Goal: Task Accomplishment & Management: Use online tool/utility

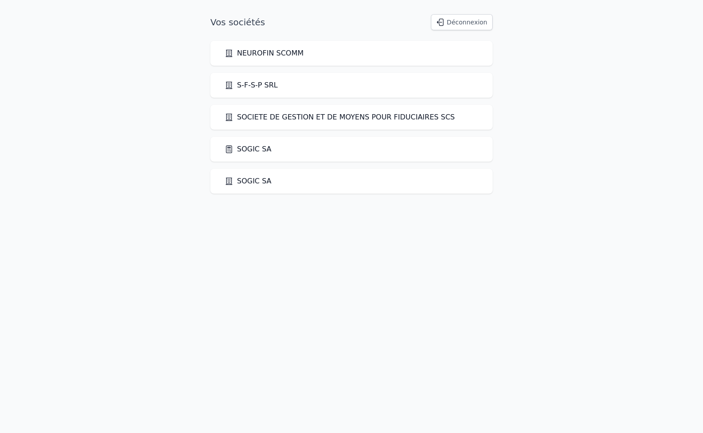
click at [233, 148] on link "SOGIC SA" at bounding box center [248, 149] width 47 height 11
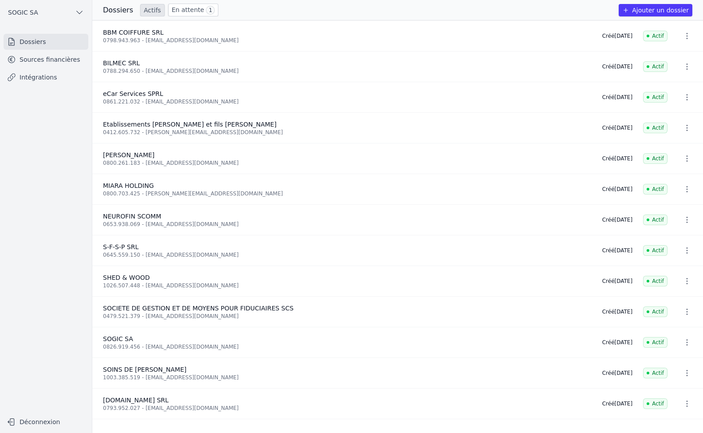
click at [43, 59] on link "Sources financières" at bounding box center [46, 59] width 85 height 16
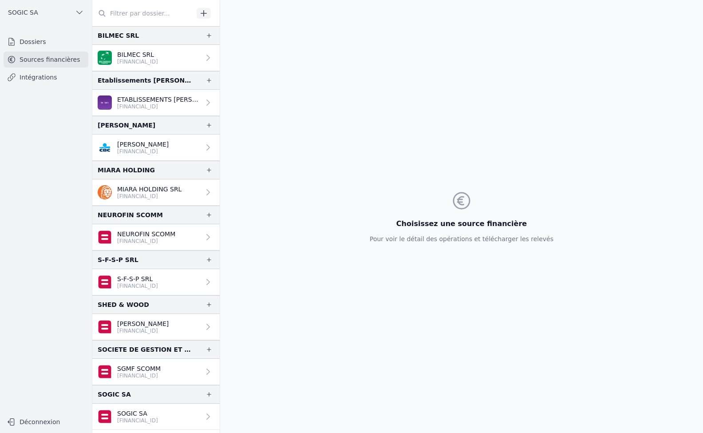
click at [29, 78] on link "Intégrations" at bounding box center [46, 77] width 85 height 16
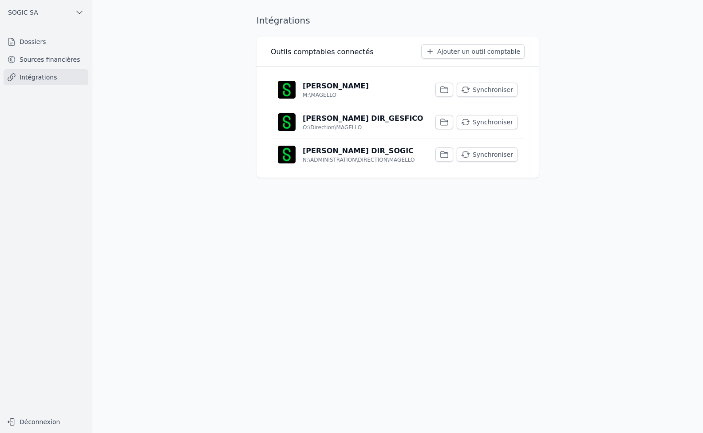
click at [487, 89] on button "Synchroniser" at bounding box center [487, 90] width 61 height 14
click at [480, 122] on button "Synchroniser" at bounding box center [487, 122] width 61 height 14
click at [485, 153] on button "Synchroniser" at bounding box center [487, 154] width 61 height 14
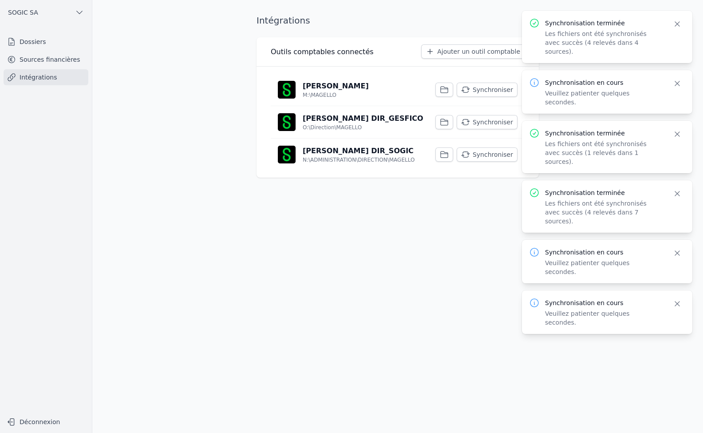
click at [33, 45] on link "Dossiers" at bounding box center [46, 42] width 85 height 16
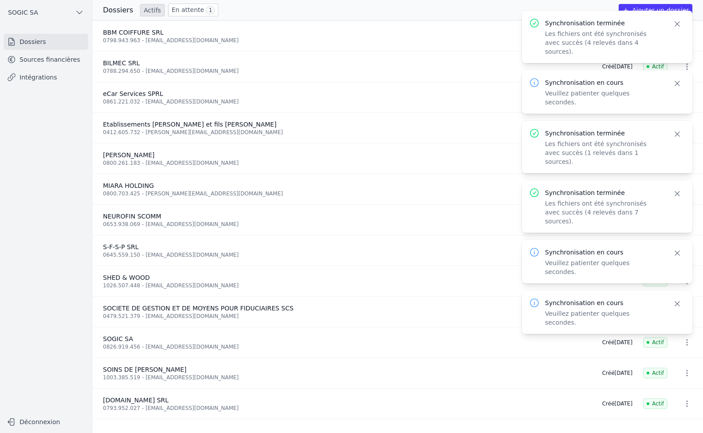
click at [41, 62] on link "Sources financières" at bounding box center [46, 59] width 85 height 16
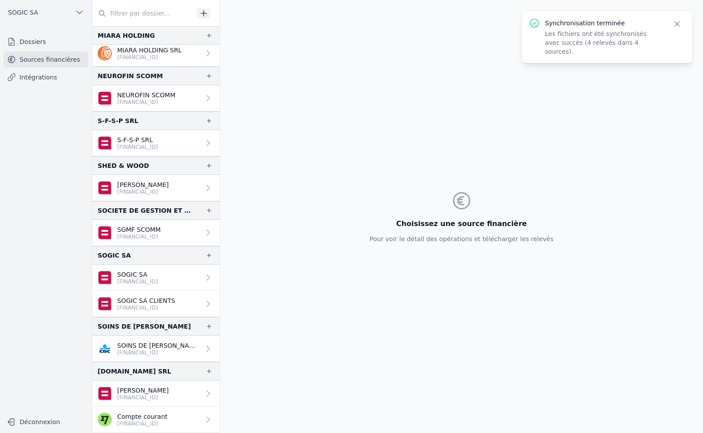
scroll to position [139, 0]
